Goal: Information Seeking & Learning: Compare options

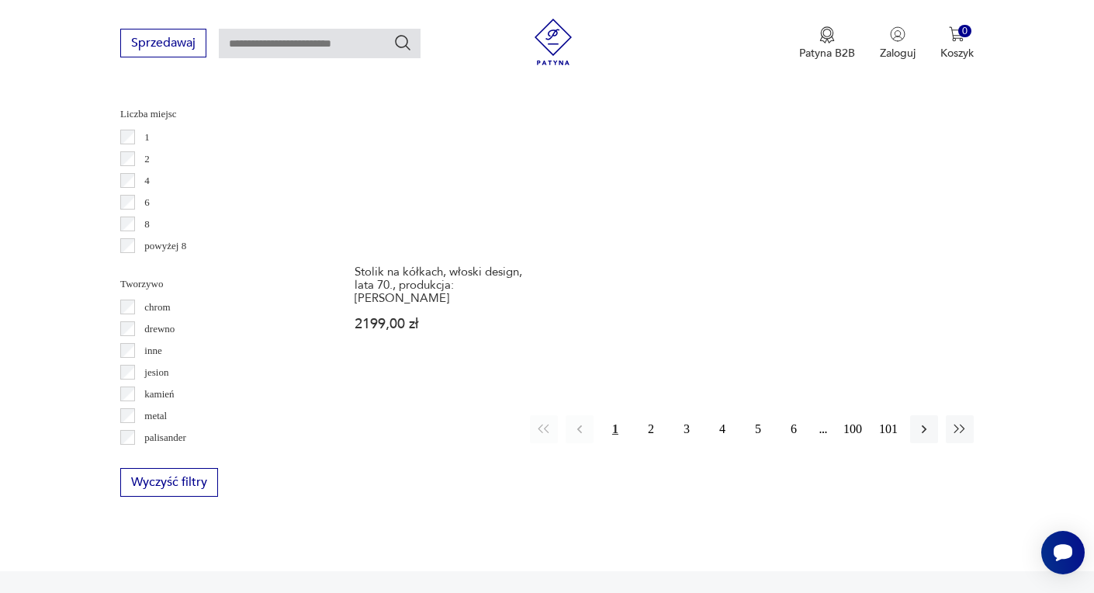
scroll to position [2260, 0]
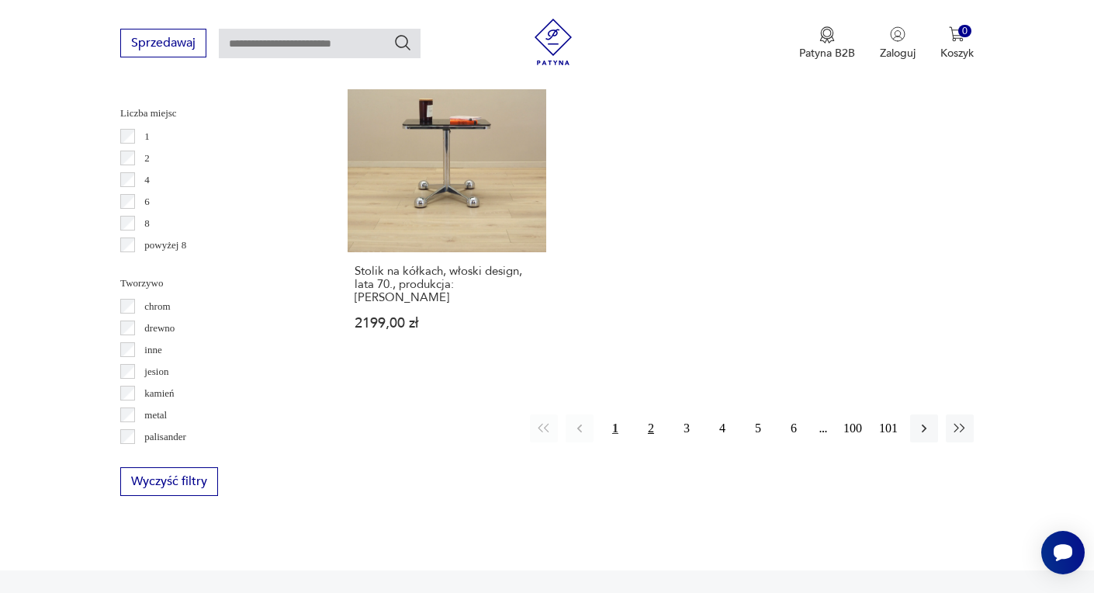
click at [652, 414] on button "2" at bounding box center [651, 428] width 28 height 28
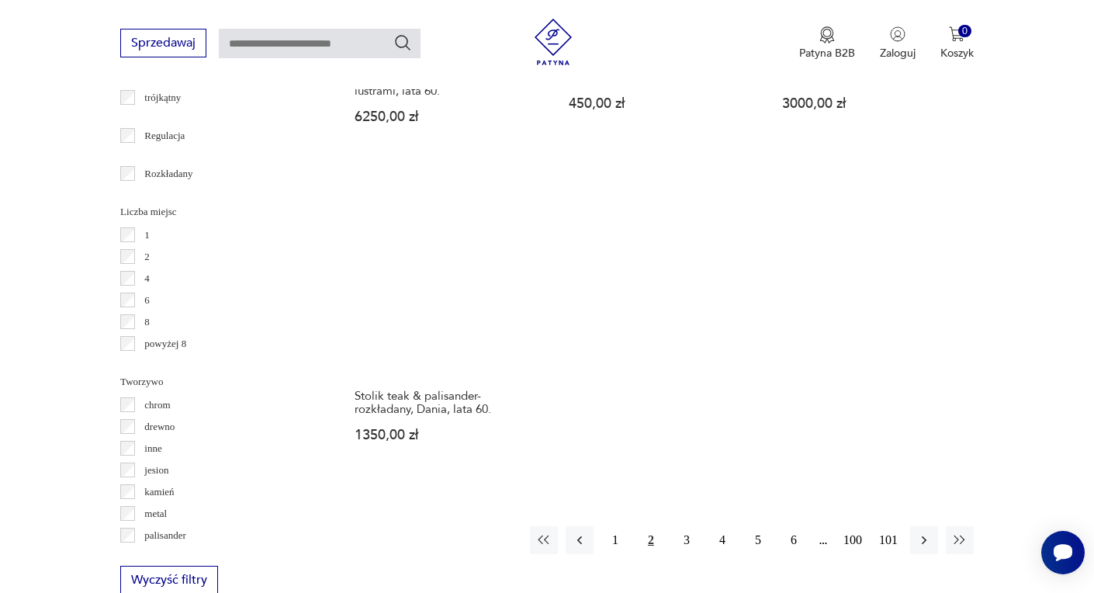
scroll to position [2189, 0]
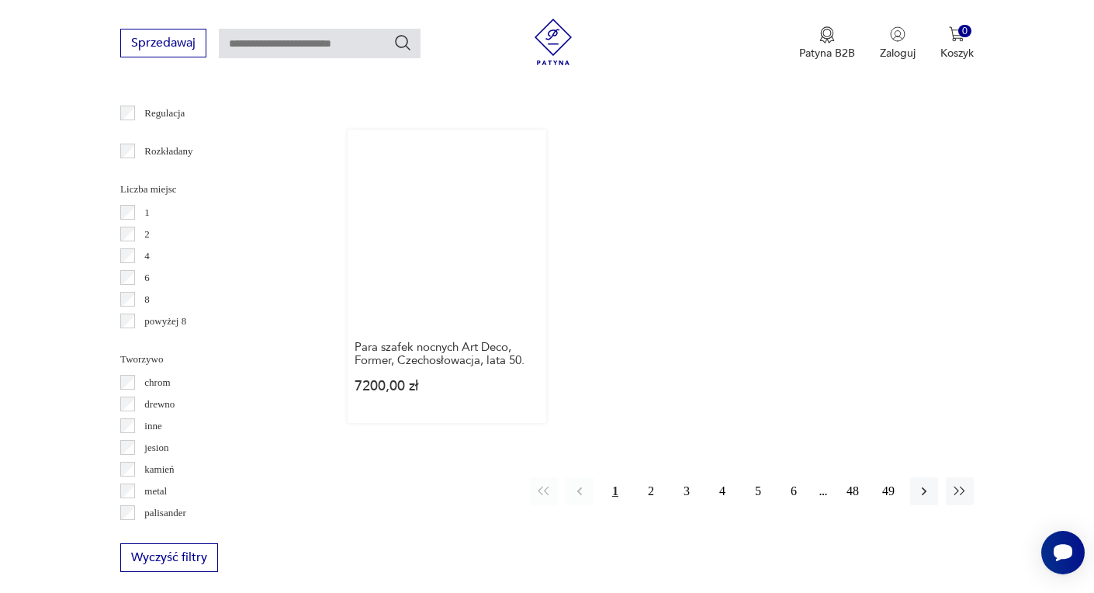
scroll to position [2193, 0]
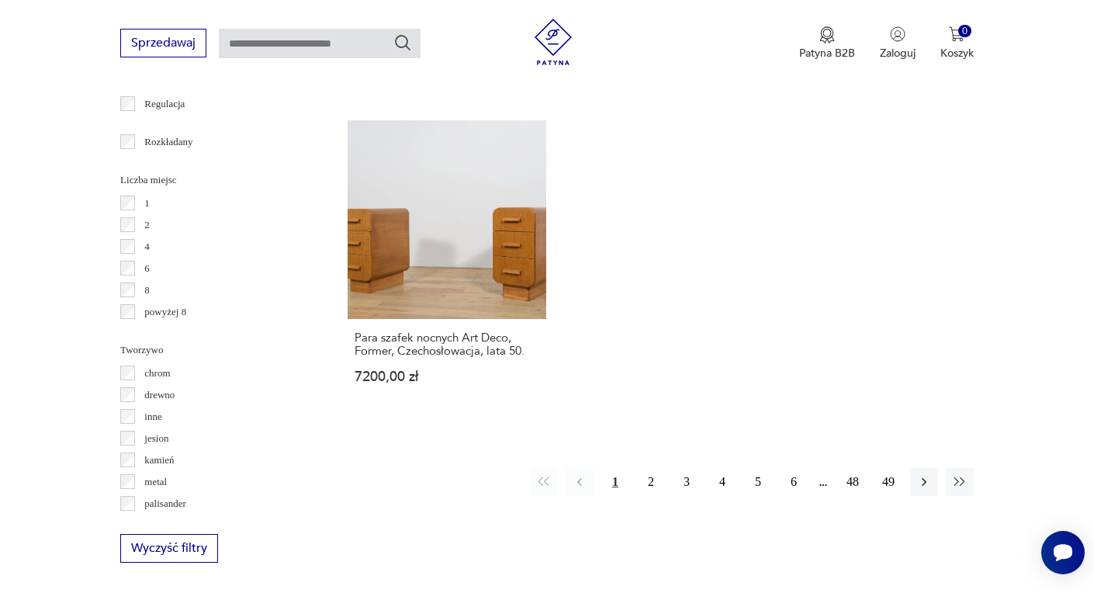
click at [138, 140] on label "Rozkładany" at bounding box center [164, 142] width 58 height 22
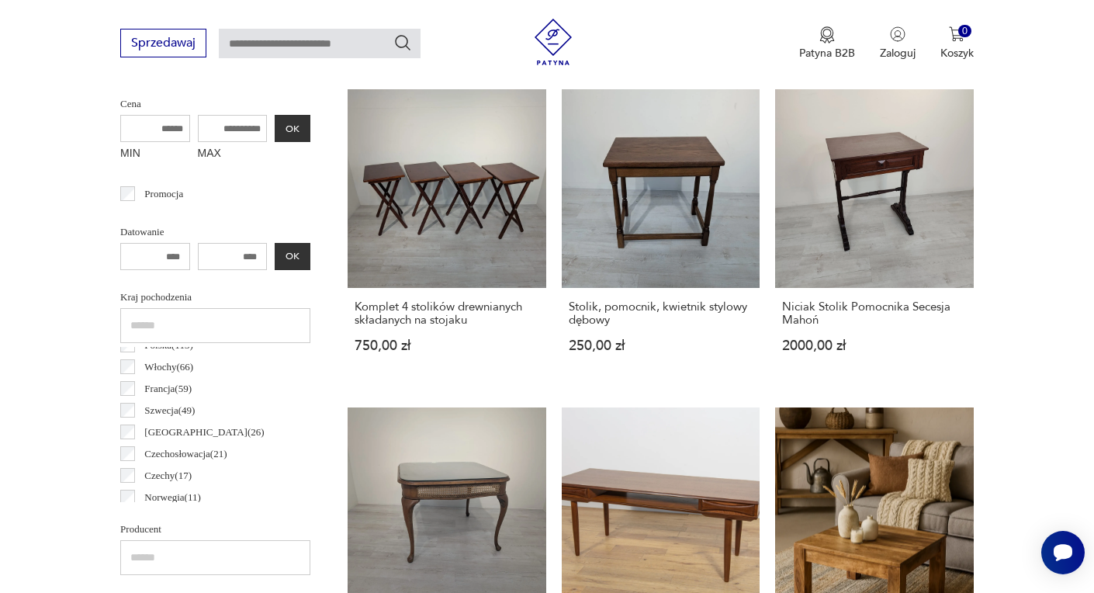
scroll to position [58, 0]
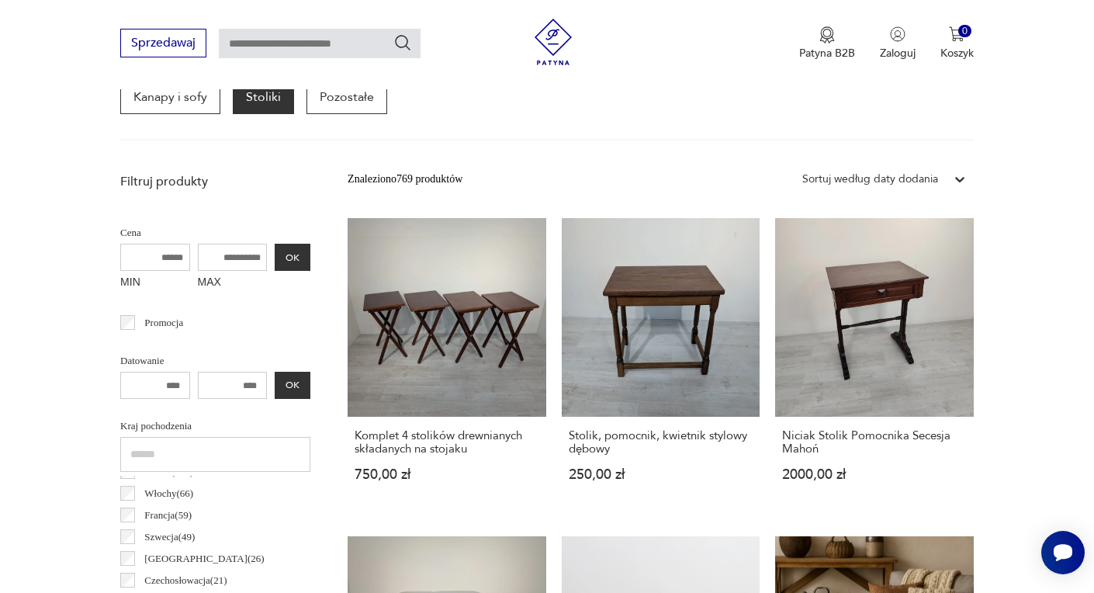
scroll to position [621, 0]
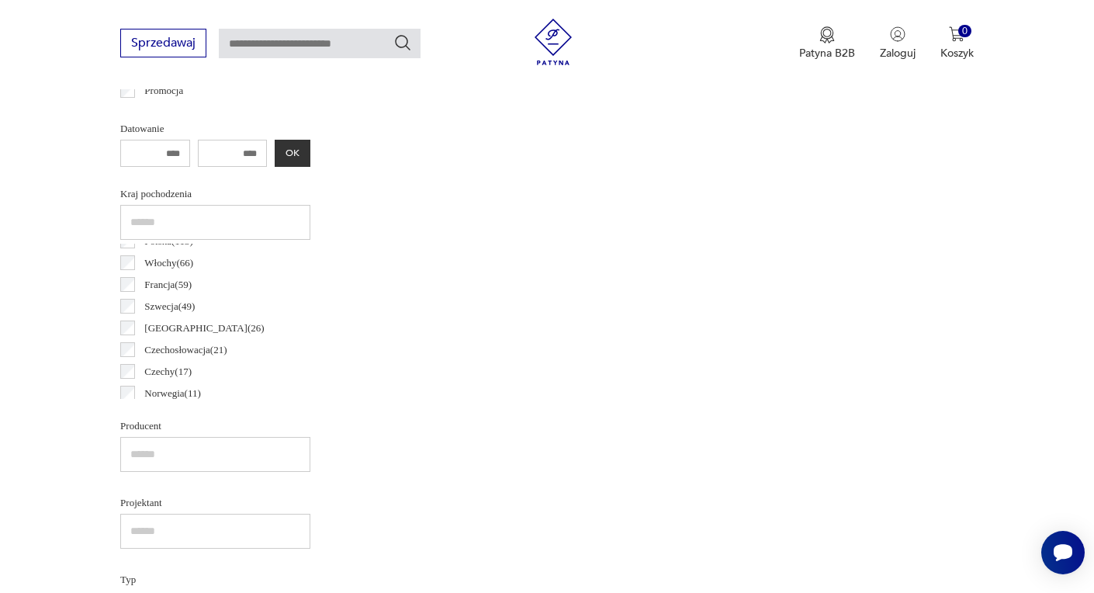
scroll to position [58, 0]
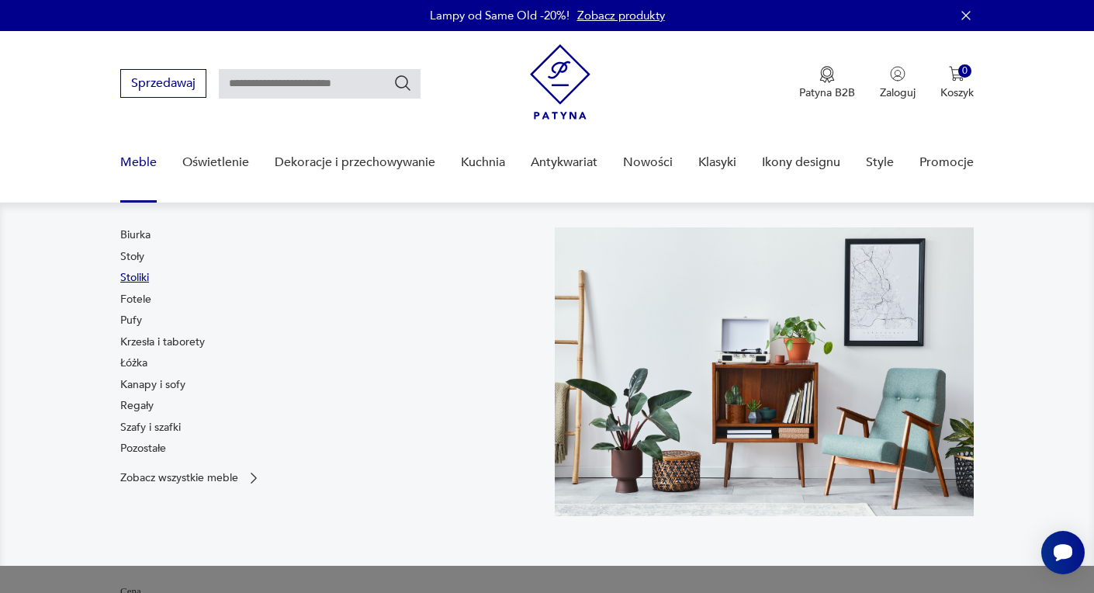
click at [136, 279] on link "Stoliki" at bounding box center [134, 278] width 29 height 16
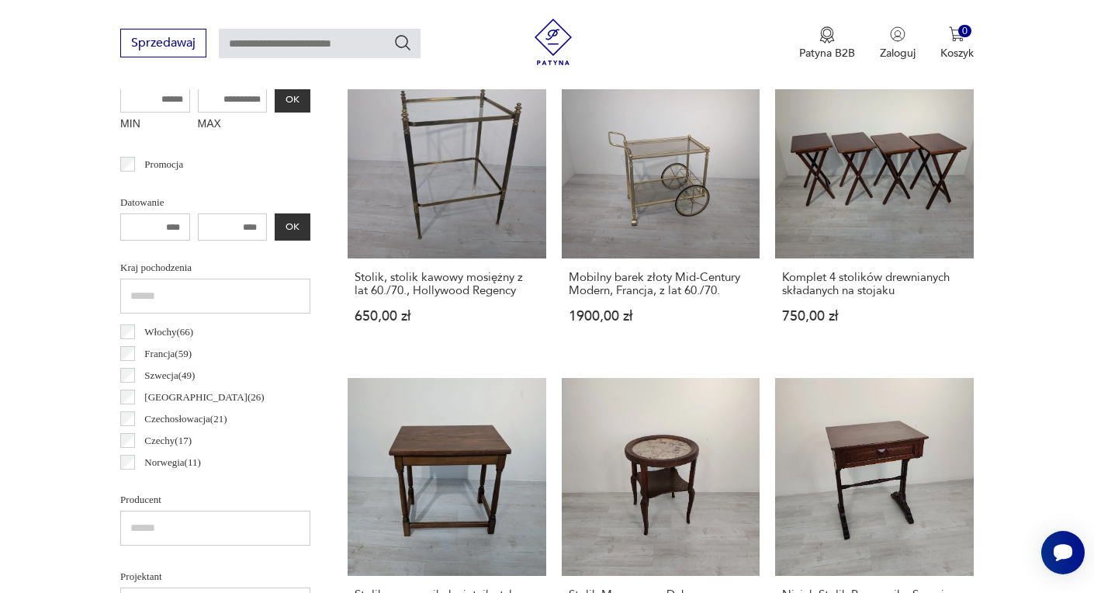
scroll to position [65, 0]
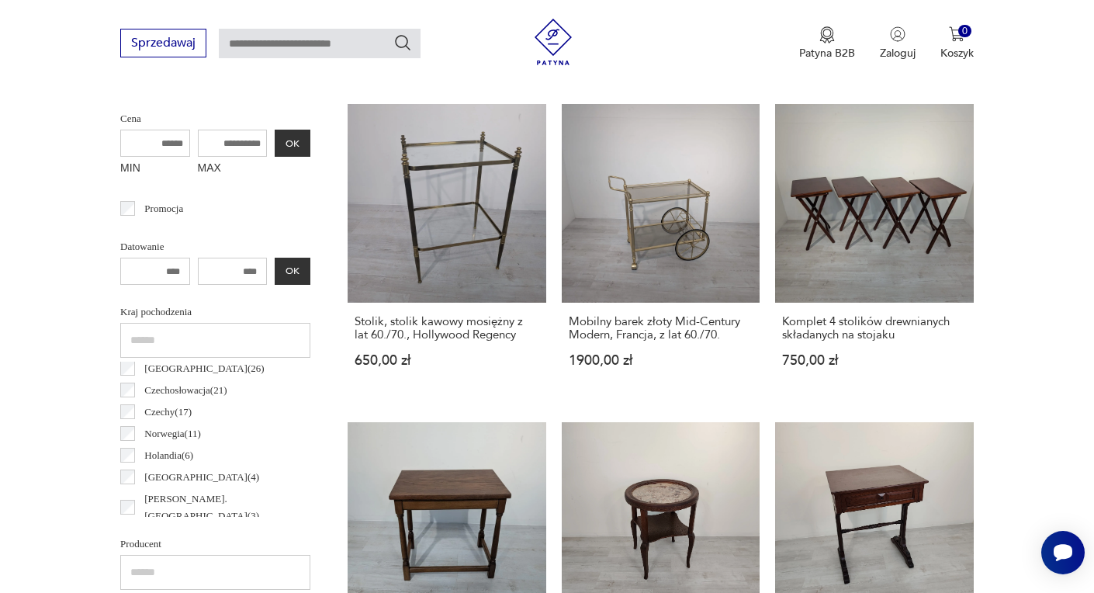
scroll to position [138, 0]
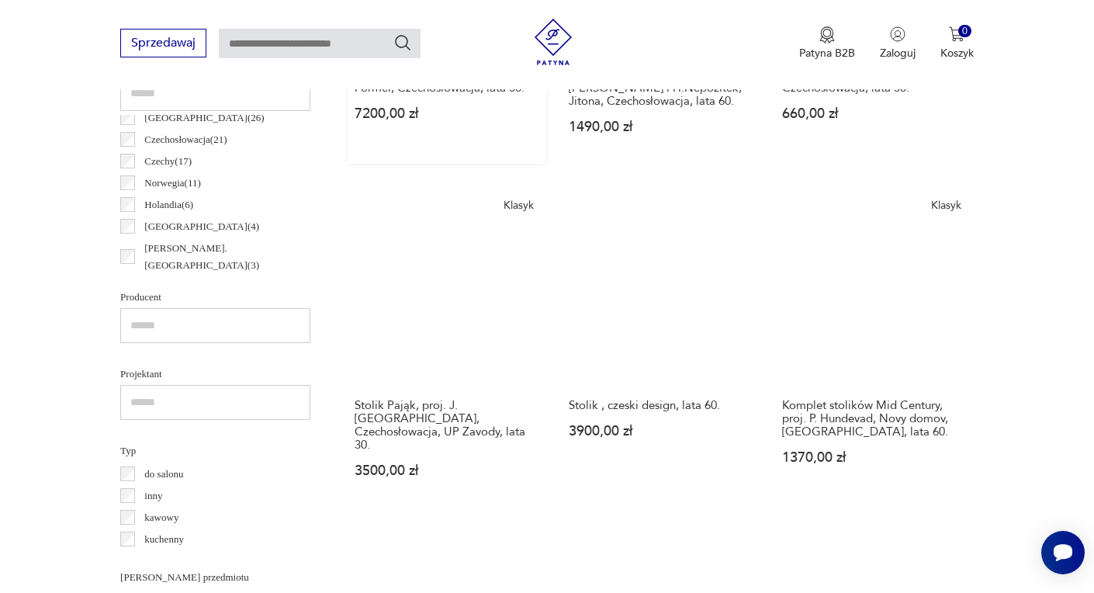
scroll to position [842, 0]
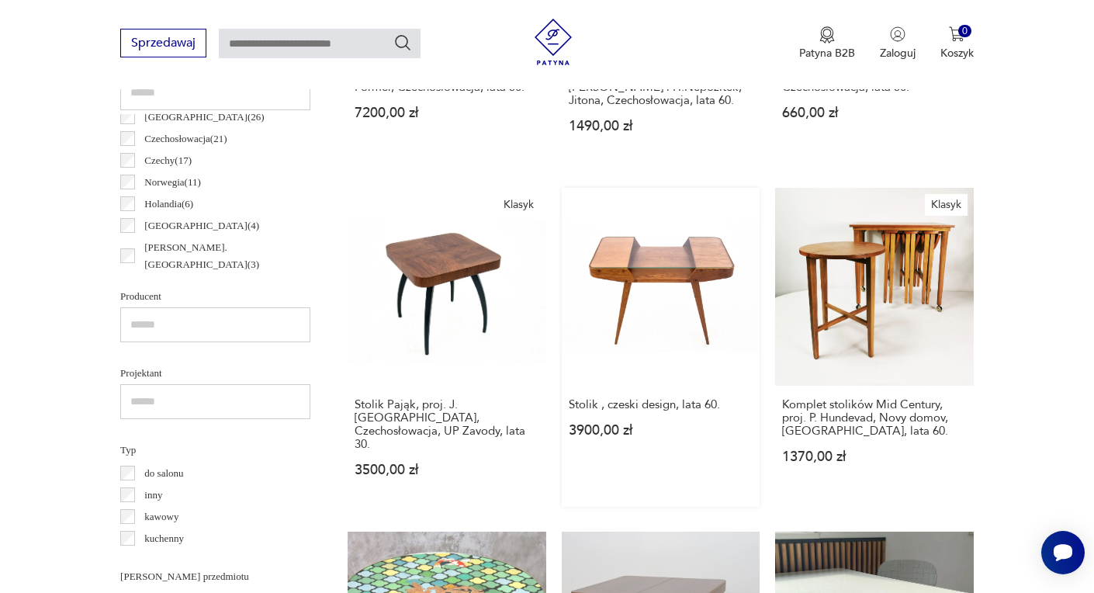
click at [642, 304] on link "Stolik , czeski design, lata 60. 3900,00 zł" at bounding box center [661, 348] width 199 height 320
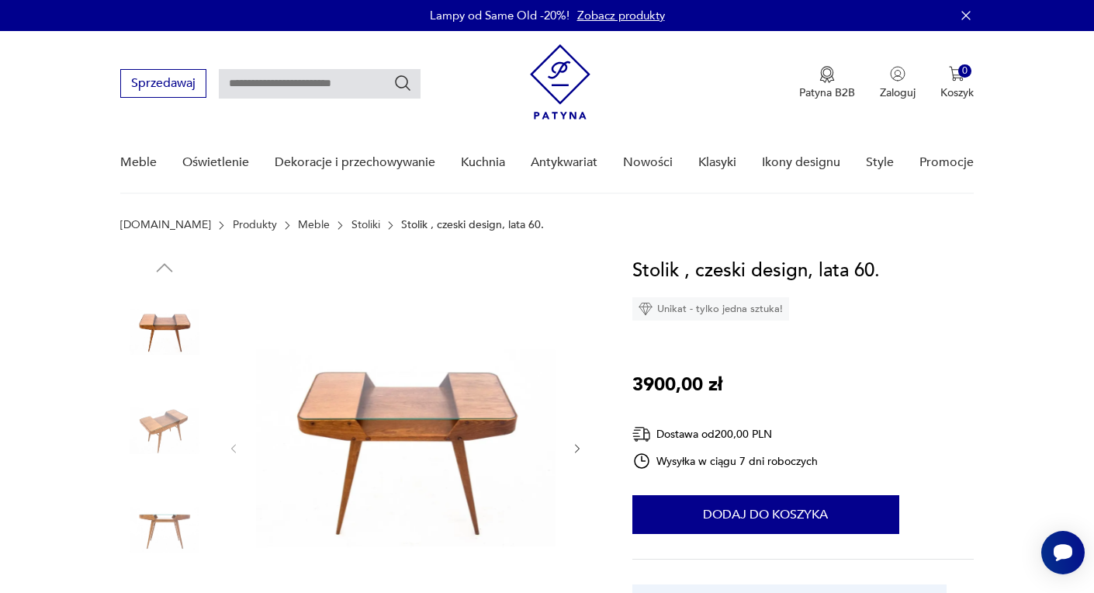
click at [160, 426] on img at bounding box center [164, 430] width 88 height 88
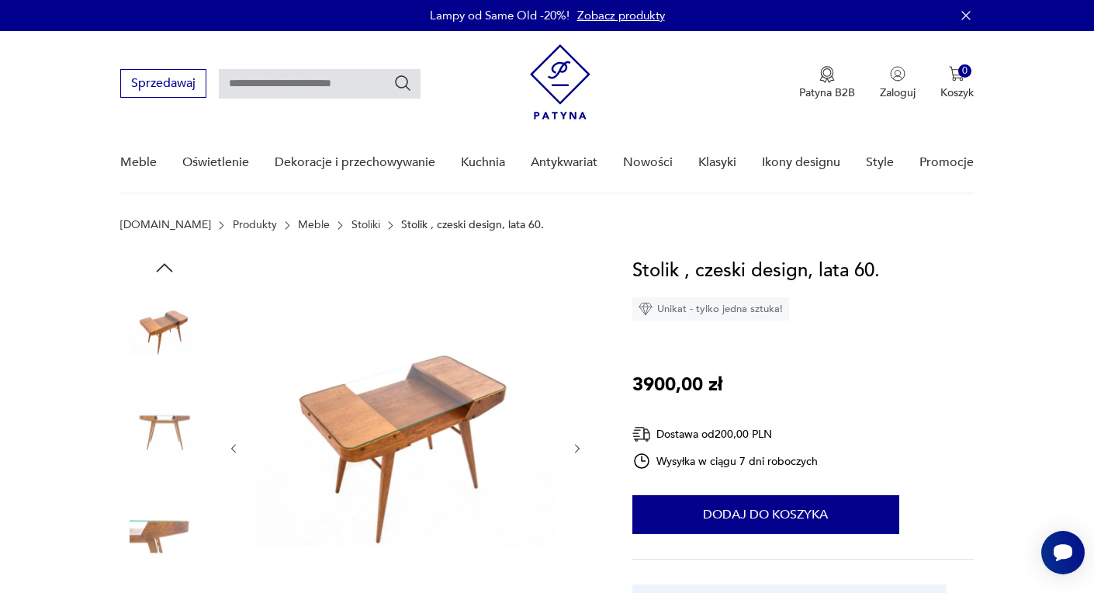
click at [160, 510] on img at bounding box center [164, 529] width 88 height 88
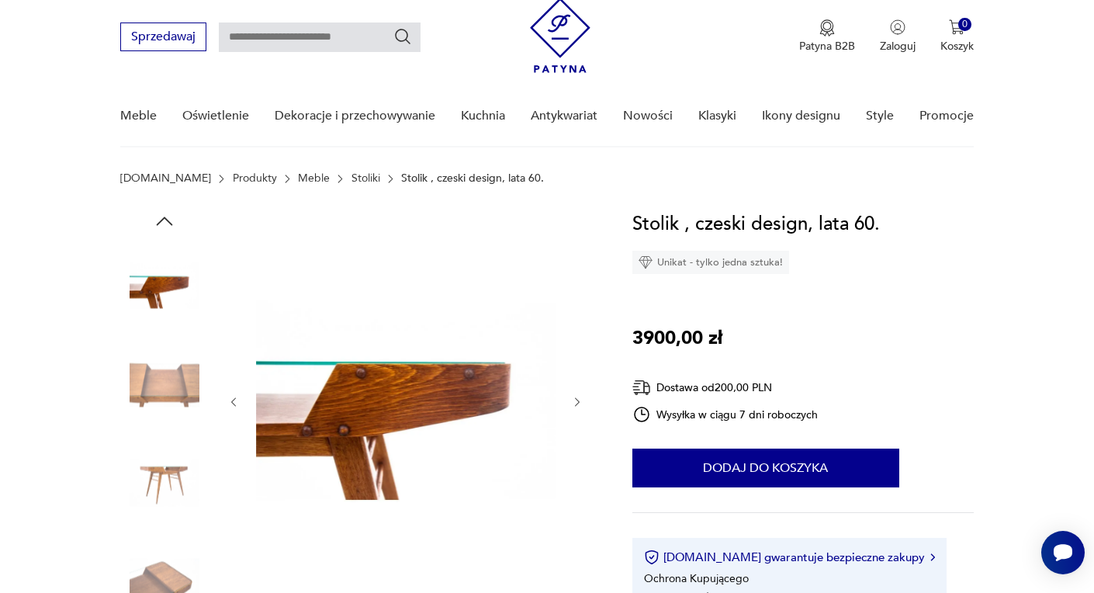
scroll to position [64, 0]
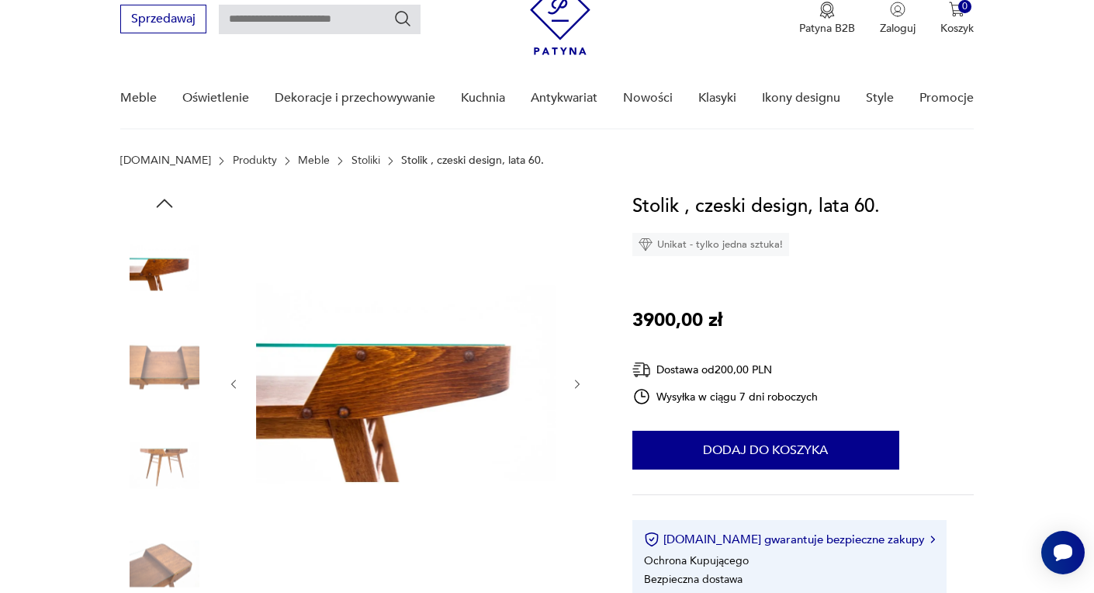
click at [174, 462] on img at bounding box center [164, 465] width 88 height 88
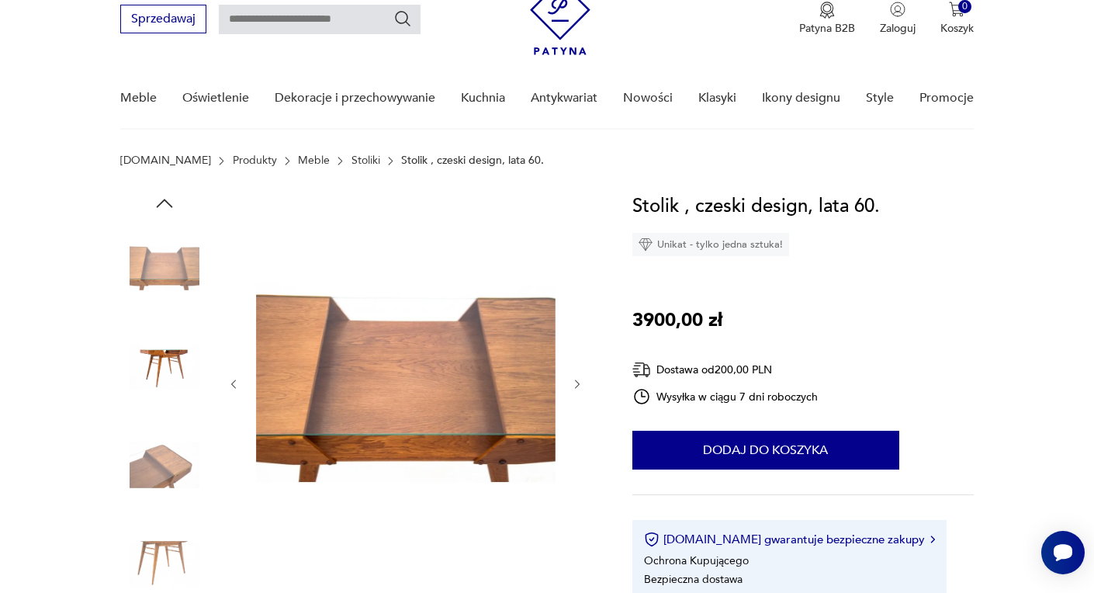
click at [174, 462] on img at bounding box center [164, 465] width 88 height 88
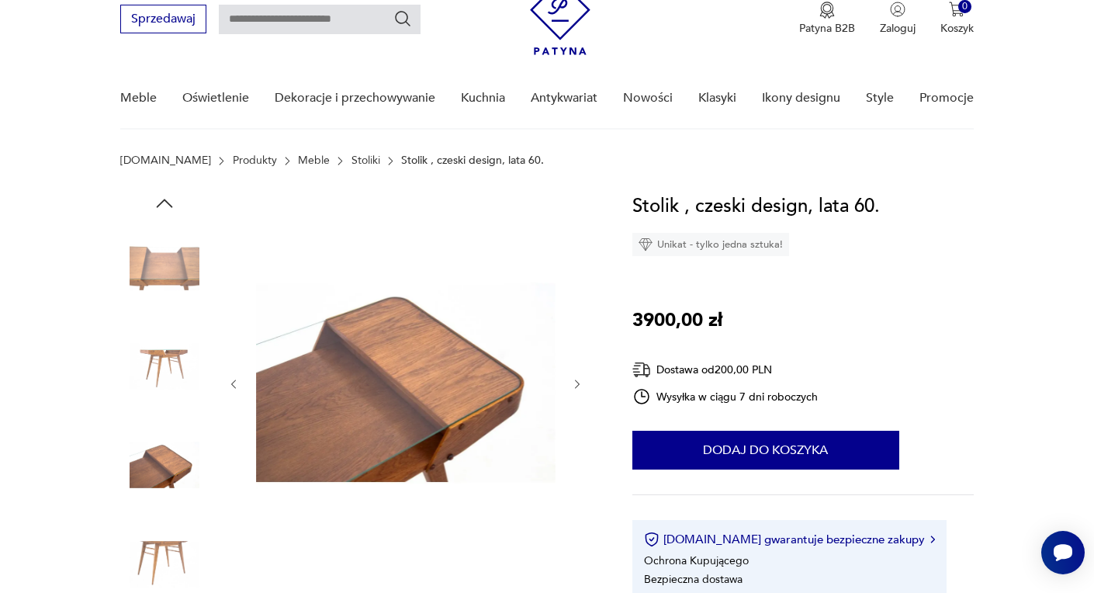
click at [174, 462] on img at bounding box center [164, 465] width 88 height 88
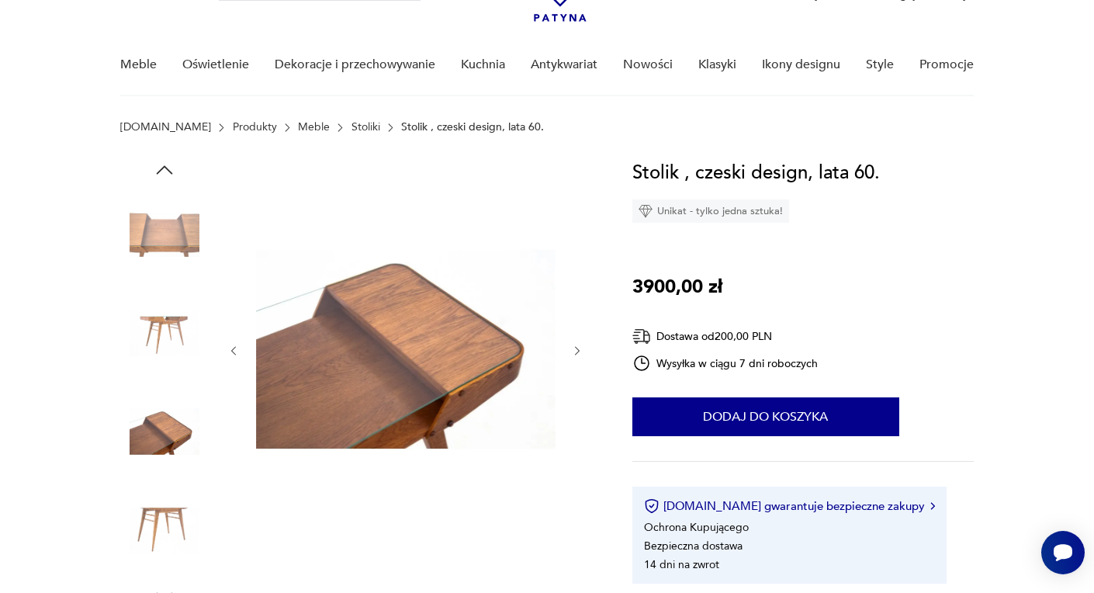
scroll to position [109, 0]
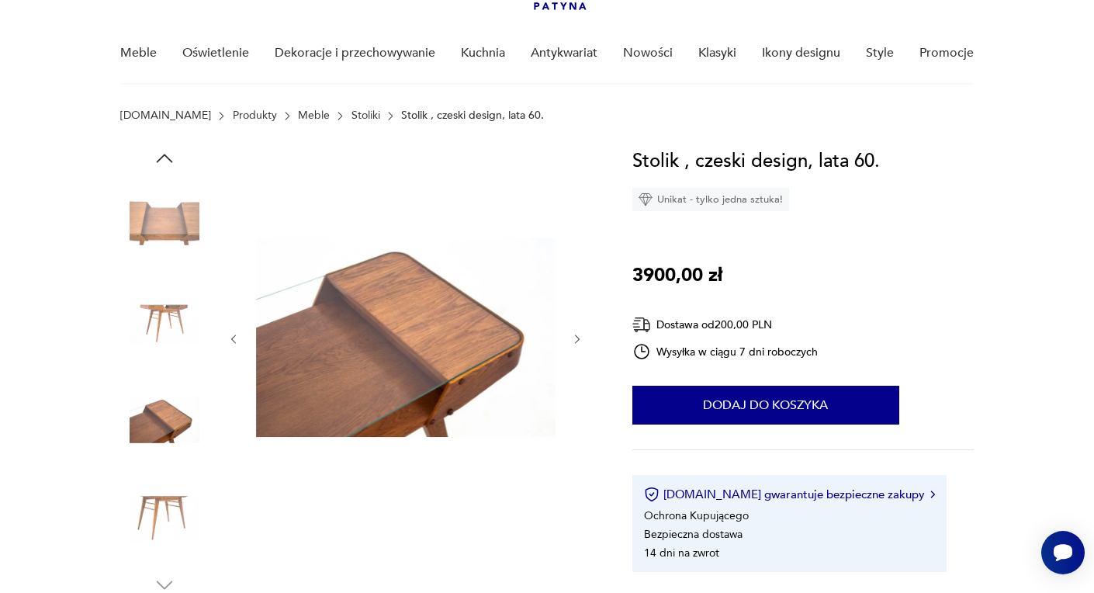
click at [163, 504] on img at bounding box center [164, 519] width 88 height 88
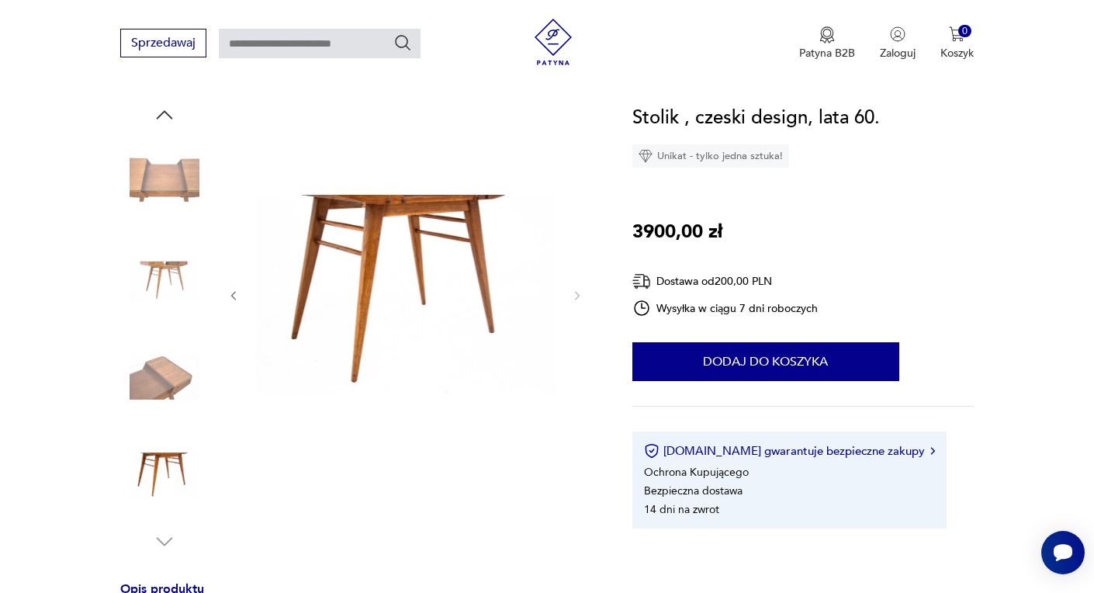
scroll to position [169, 0]
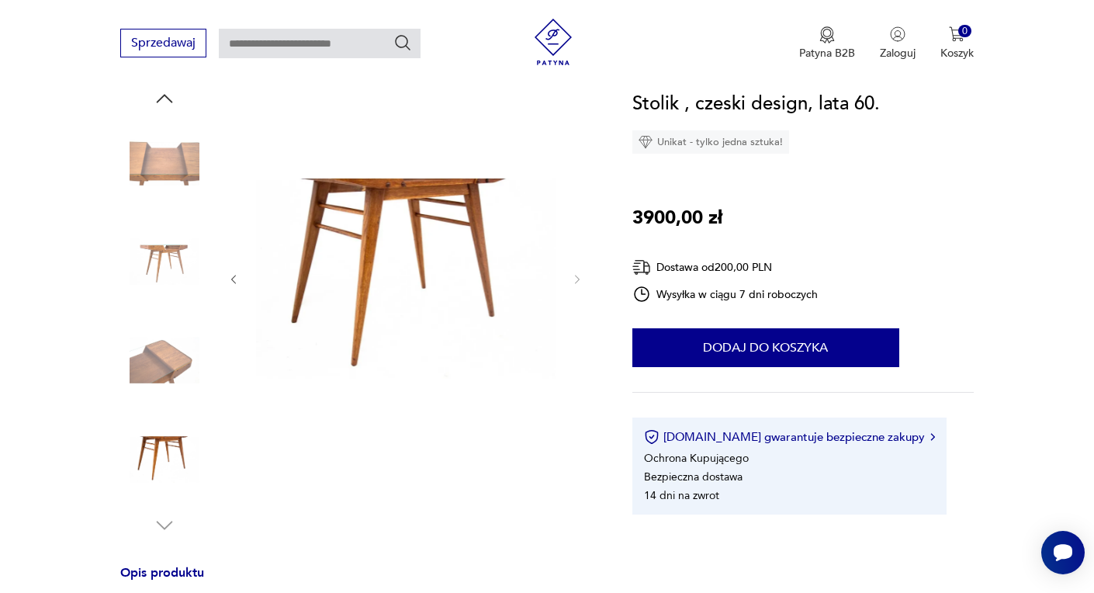
click at [163, 504] on div at bounding box center [164, 461] width 88 height 92
click at [162, 464] on img at bounding box center [164, 459] width 88 height 88
click at [169, 438] on img at bounding box center [164, 459] width 88 height 88
click at [163, 331] on img at bounding box center [164, 360] width 88 height 88
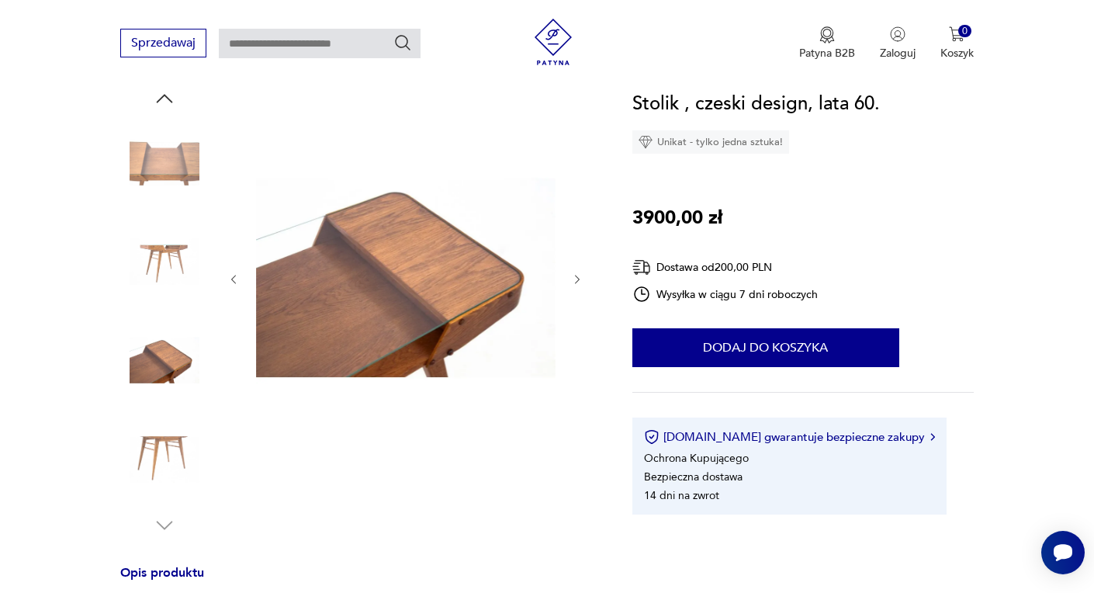
click at [164, 258] on img at bounding box center [164, 261] width 88 height 88
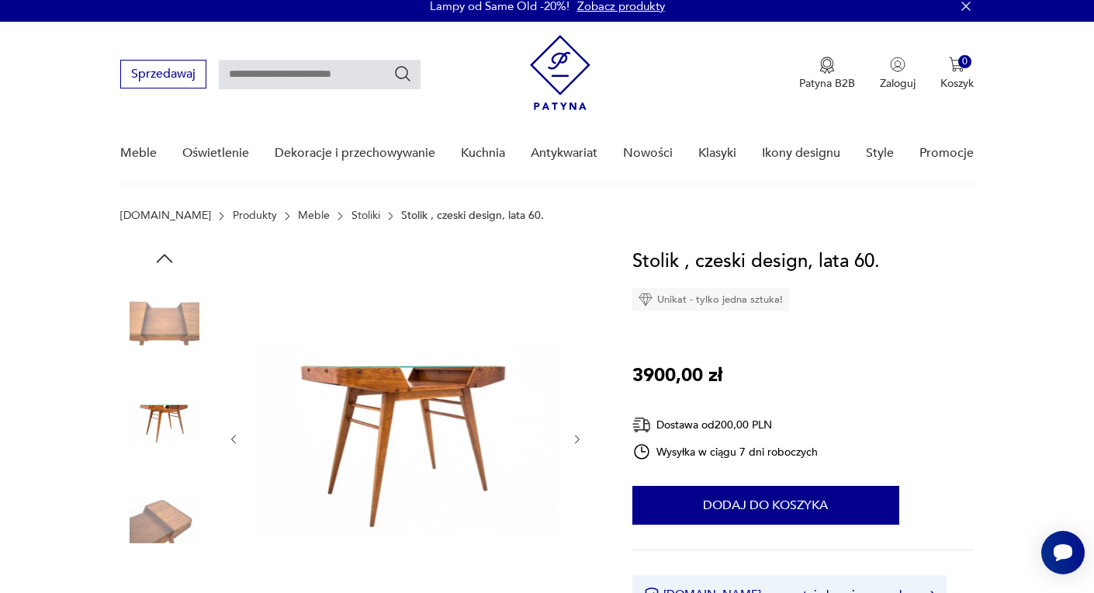
scroll to position [8, 0]
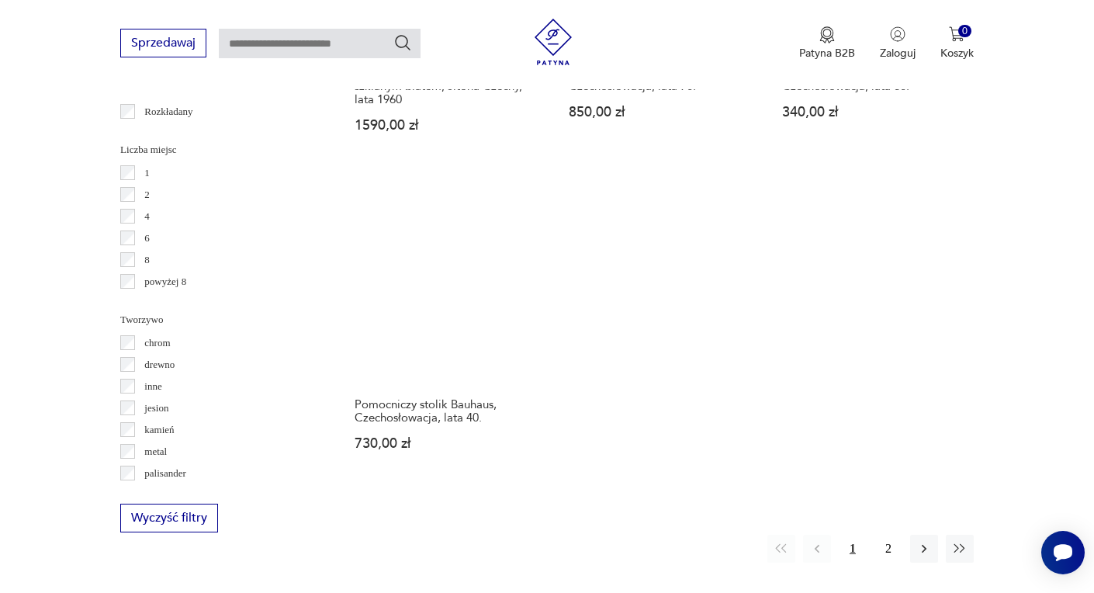
scroll to position [2263, 0]
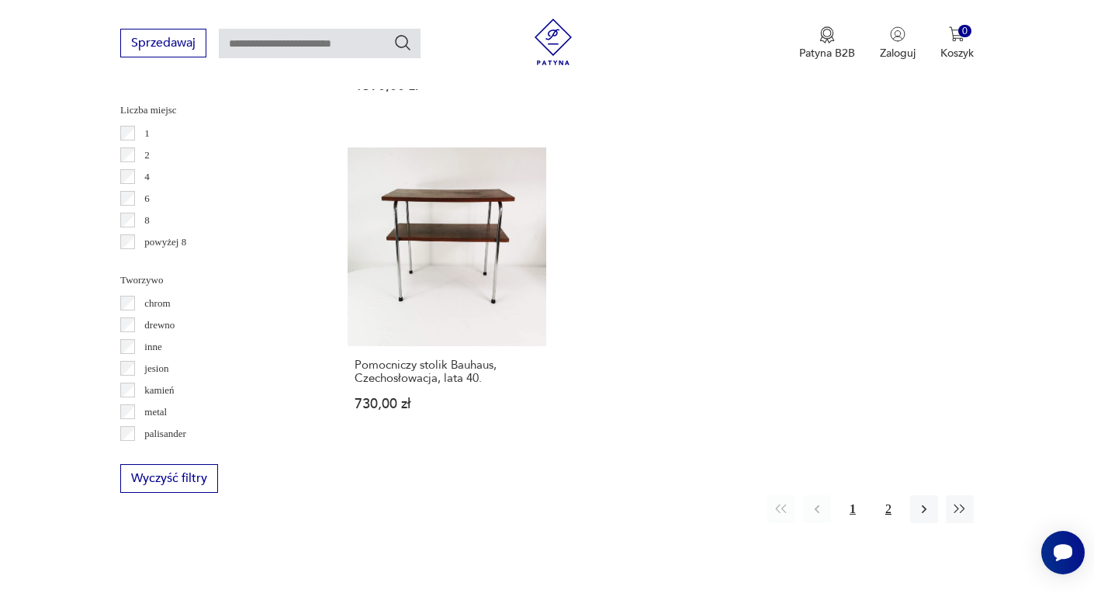
click at [887, 495] on button "2" at bounding box center [888, 509] width 28 height 28
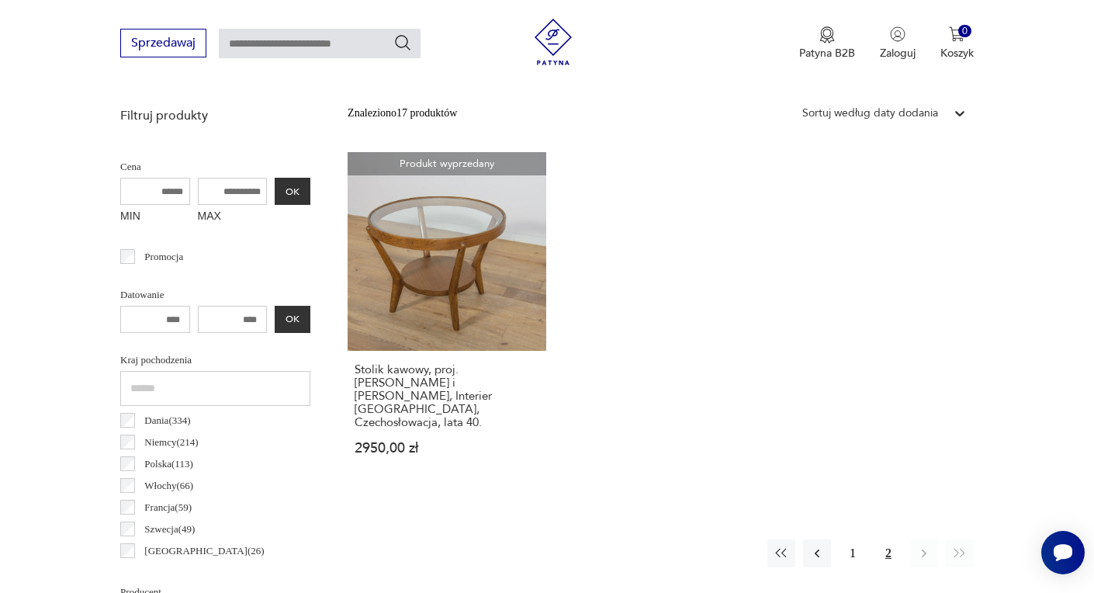
scroll to position [547, 0]
click at [852, 538] on button "1" at bounding box center [853, 552] width 28 height 28
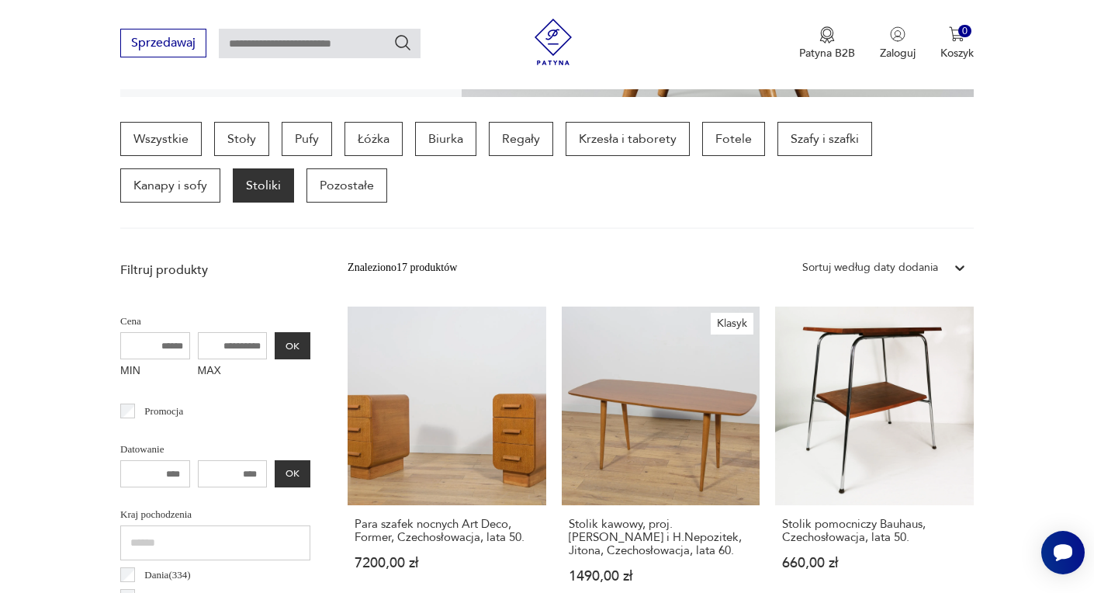
scroll to position [366, 0]
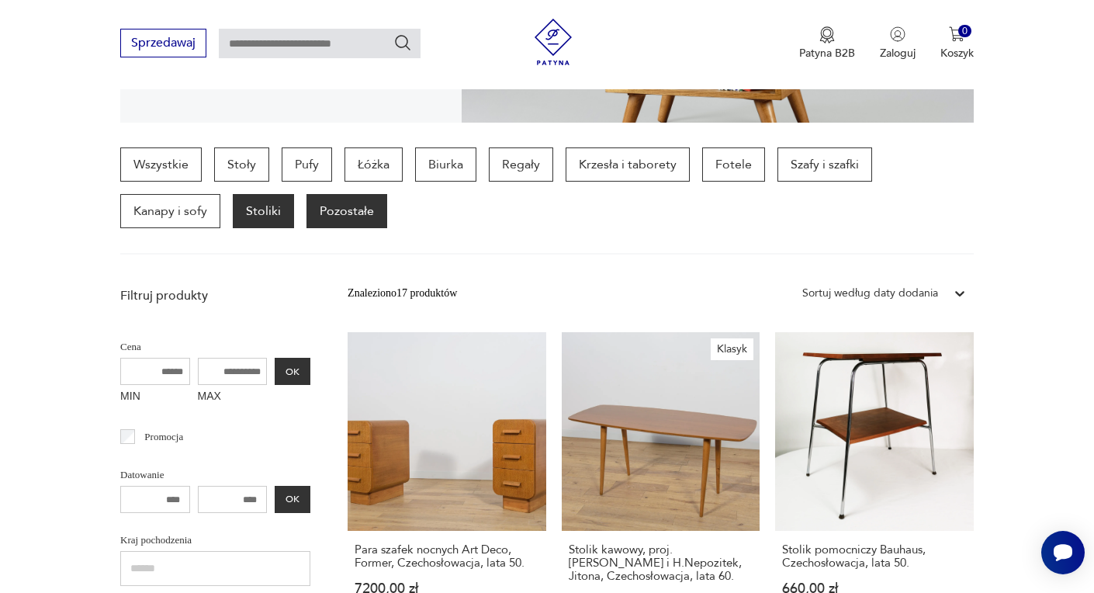
click at [348, 206] on p "Pozostałe" at bounding box center [346, 211] width 81 height 34
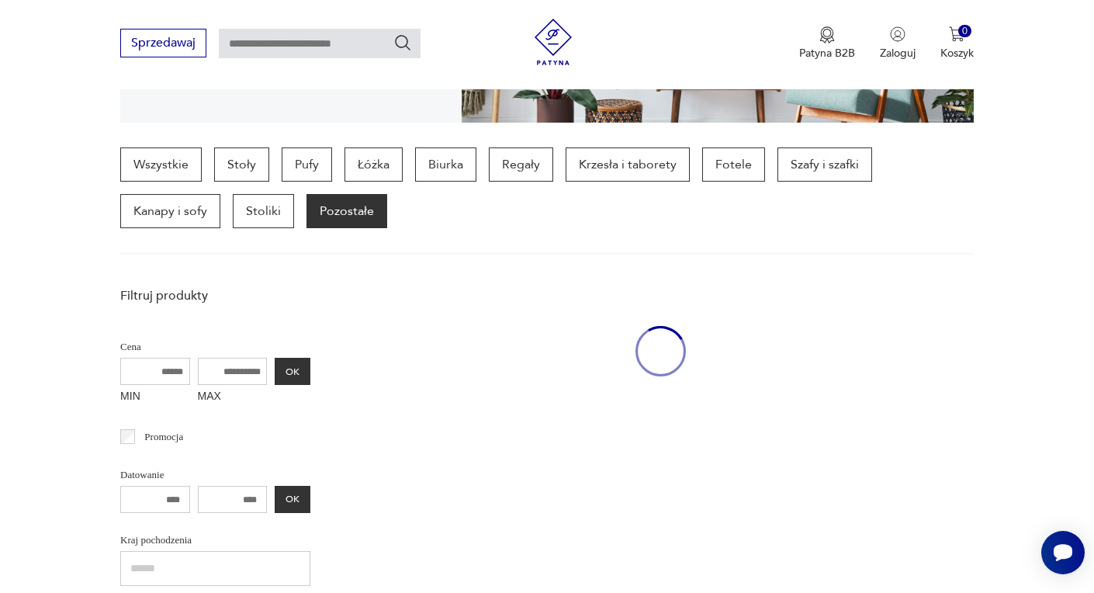
scroll to position [412, 0]
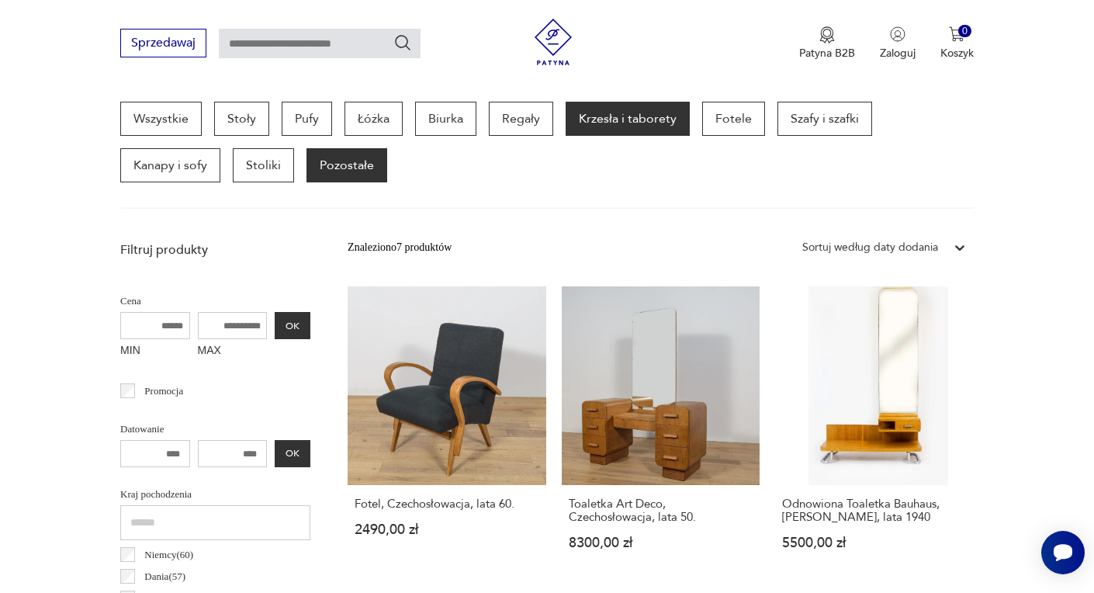
click at [616, 109] on p "Krzesła i taborety" at bounding box center [628, 119] width 124 height 34
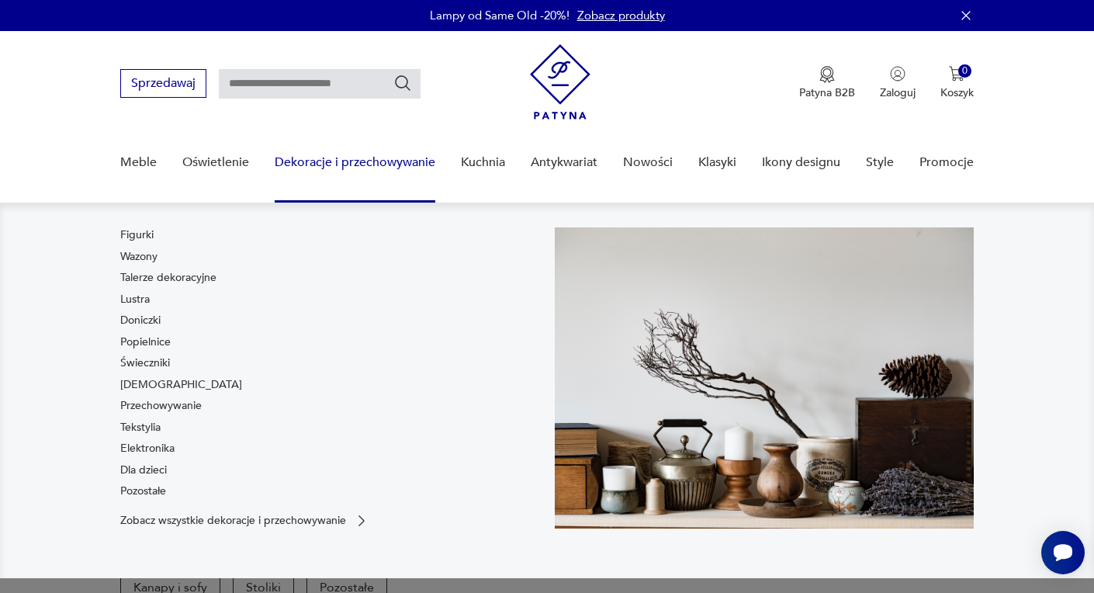
click at [318, 156] on link "Dekoracje i przechowywanie" at bounding box center [355, 163] width 161 height 60
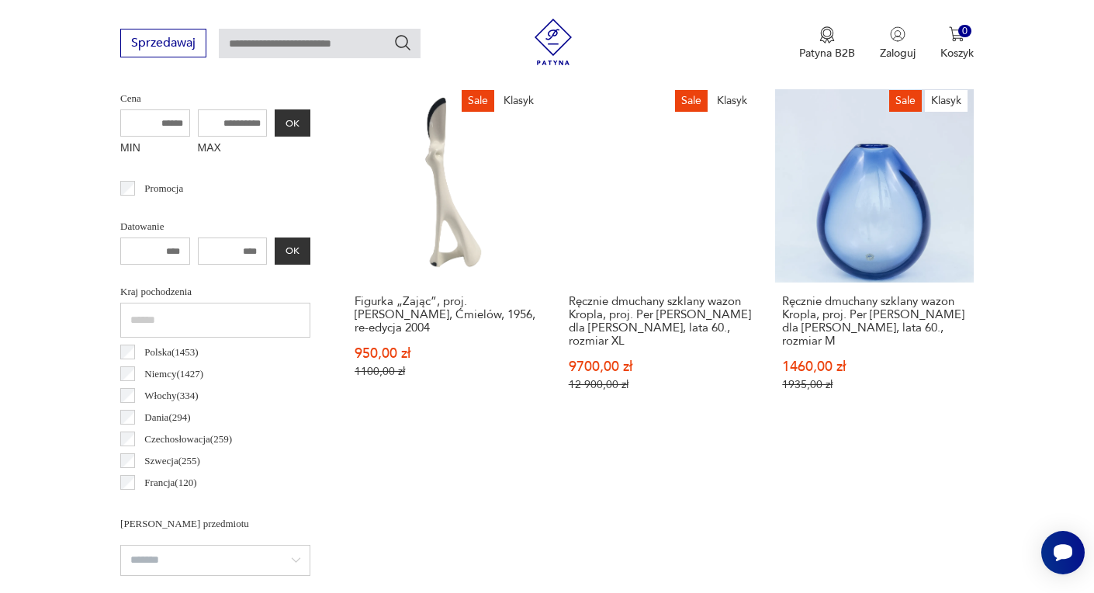
scroll to position [616, 0]
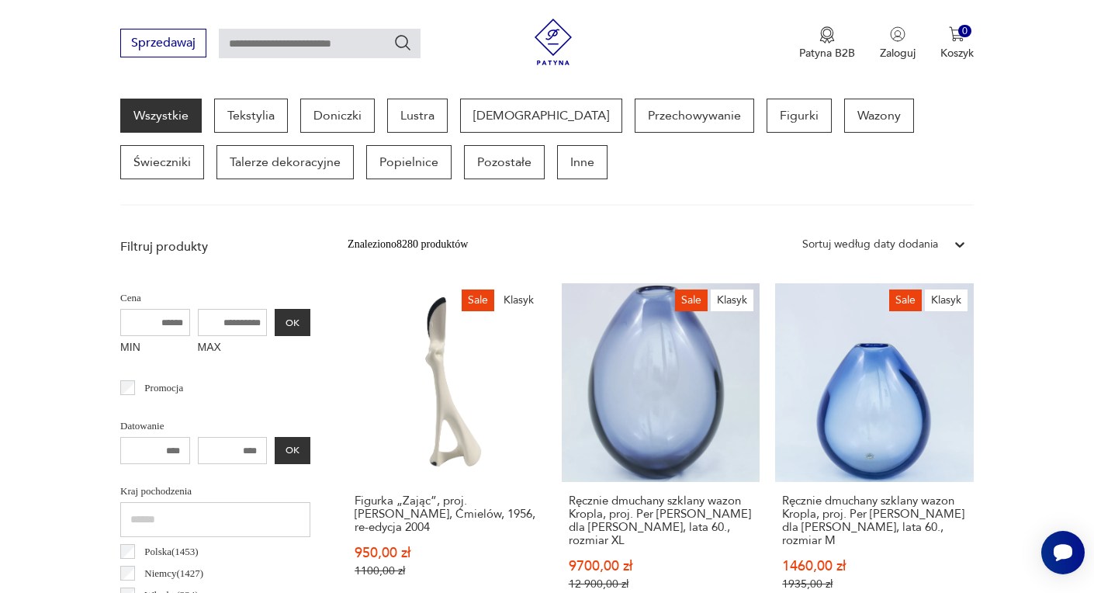
scroll to position [412, 0]
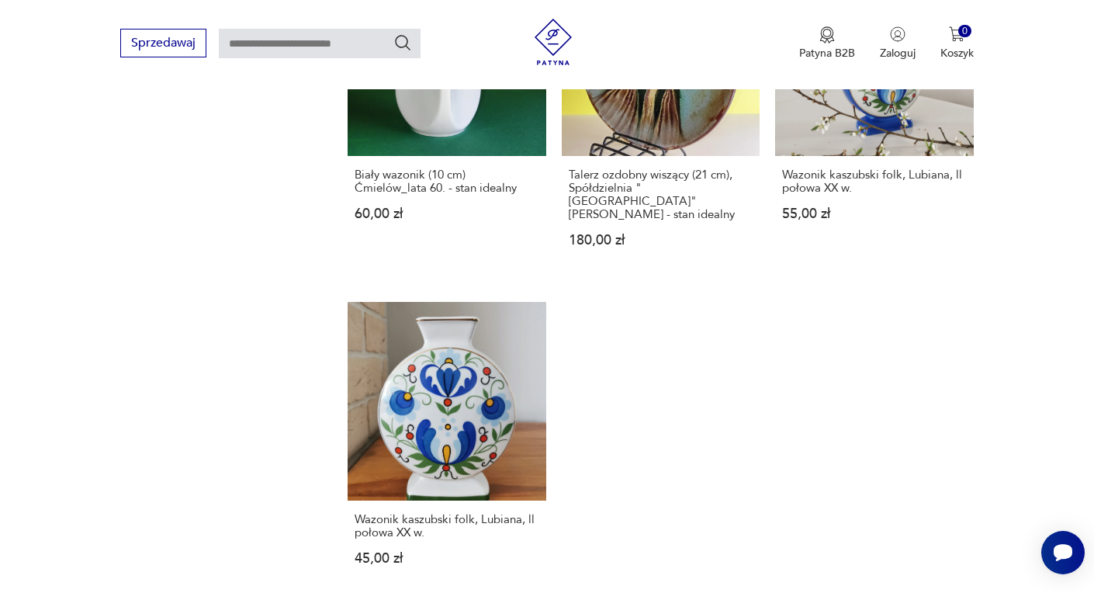
scroll to position [2187, 0]
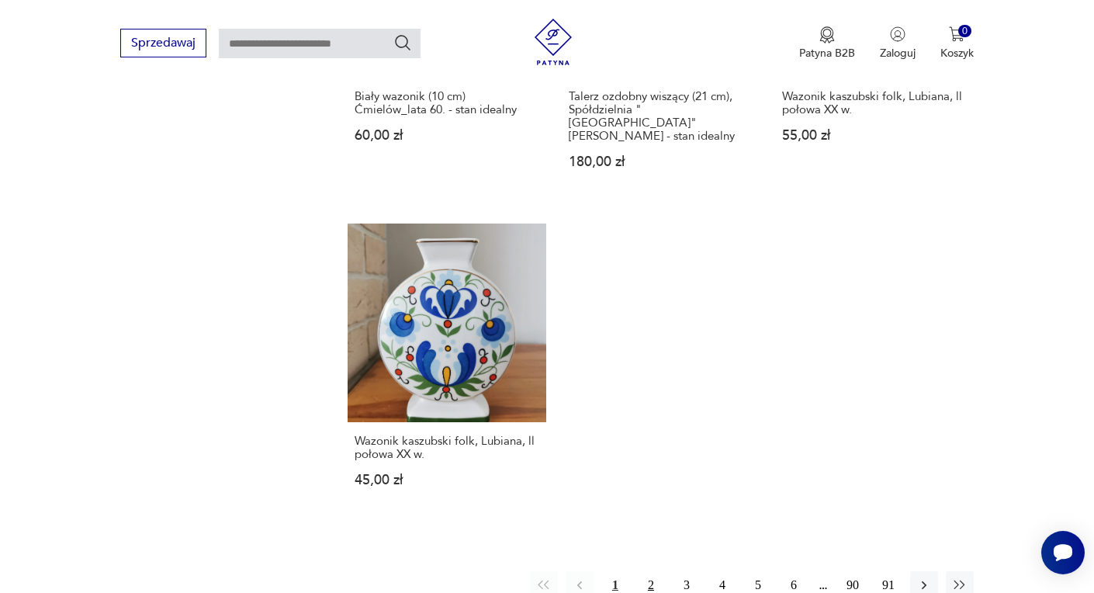
click at [647, 571] on button "2" at bounding box center [651, 585] width 28 height 28
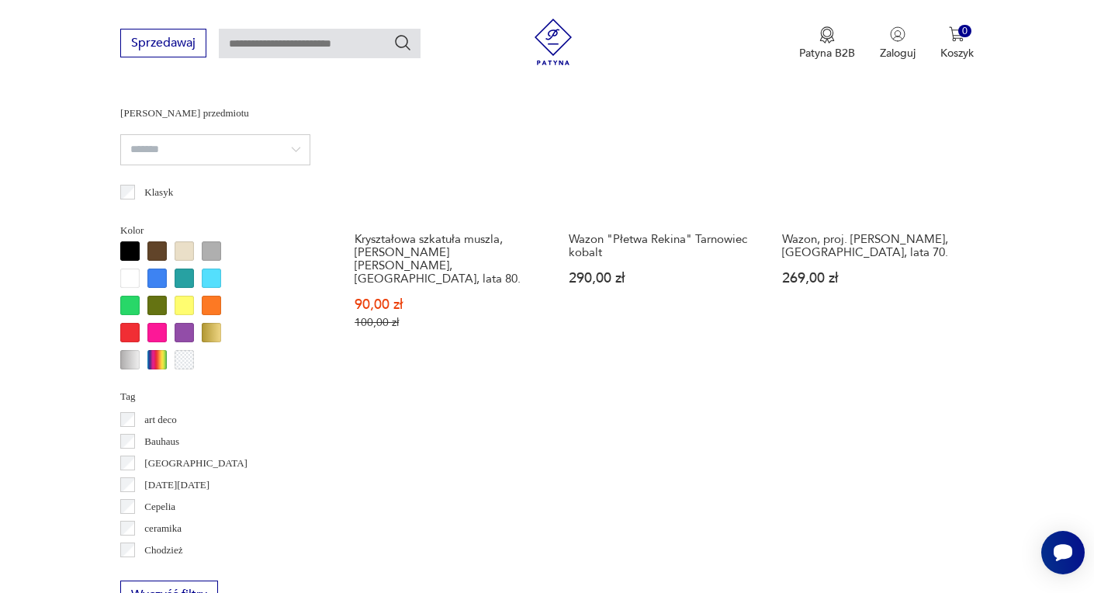
scroll to position [865, 0]
